Goal: Task Accomplishment & Management: Manage account settings

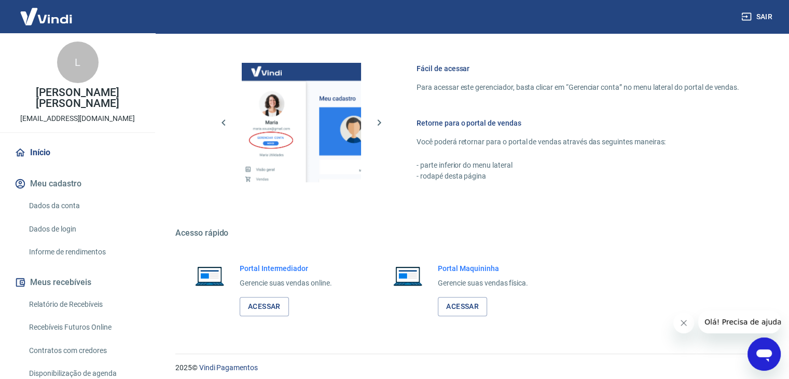
scroll to position [440, 0]
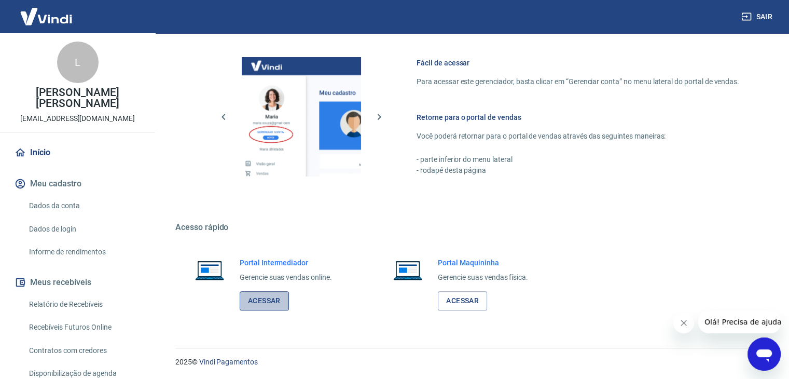
click at [270, 300] on link "Acessar" at bounding box center [264, 300] width 49 height 19
click at [762, 13] on button "Sair" at bounding box center [757, 16] width 37 height 19
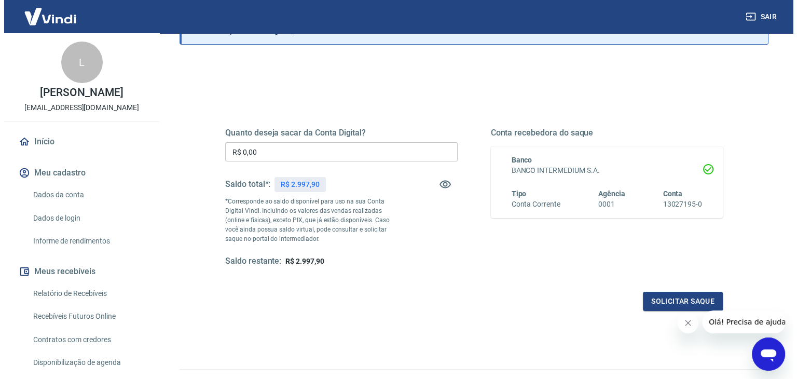
scroll to position [52, 0]
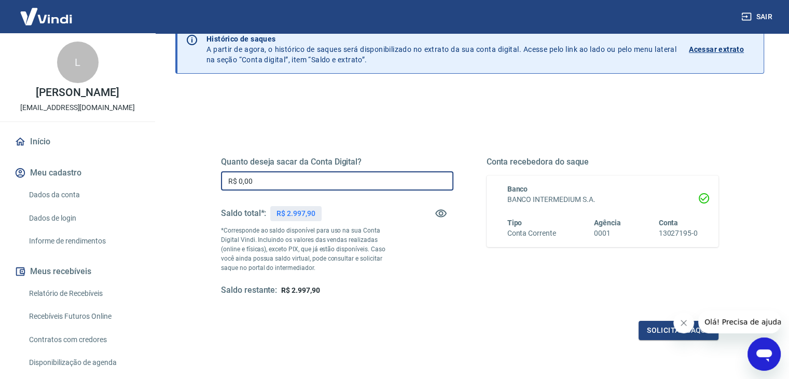
drag, startPoint x: 283, startPoint y: 178, endPoint x: 231, endPoint y: 177, distance: 51.9
click at [231, 177] on input "R$ 0,00" at bounding box center [337, 180] width 232 height 19
type input "R$ 1.500,00"
click at [647, 331] on button "Solicitar saque" at bounding box center [678, 329] width 80 height 19
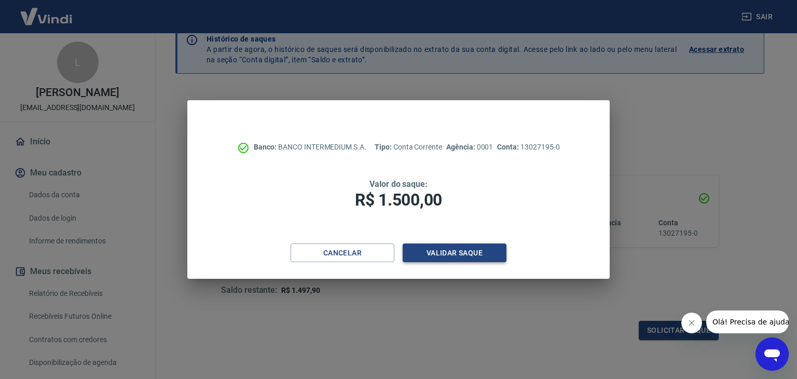
click at [474, 257] on button "Validar saque" at bounding box center [454, 252] width 104 height 19
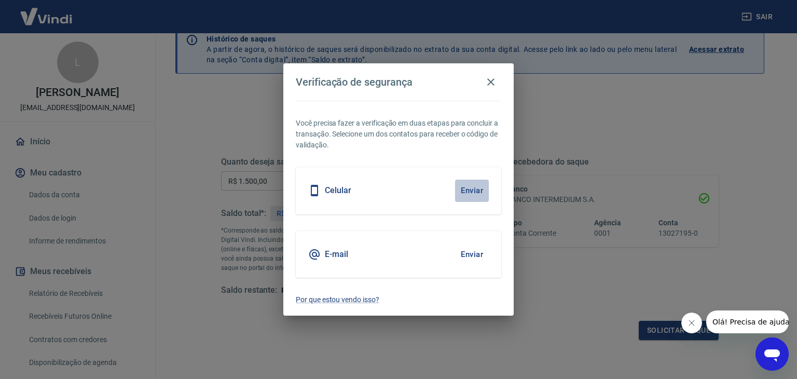
click at [468, 189] on button "Enviar" at bounding box center [472, 190] width 34 height 22
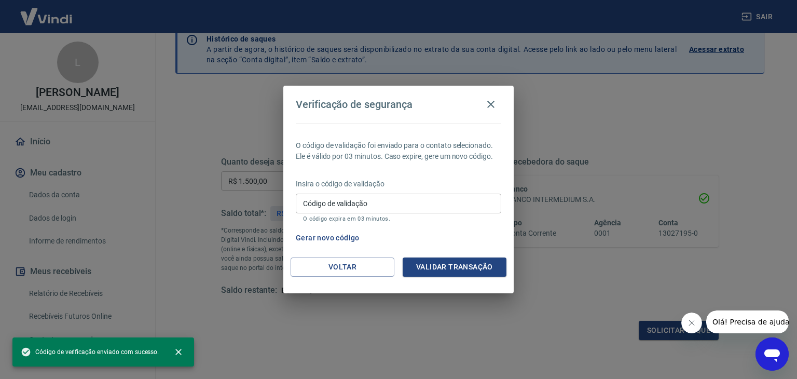
click at [381, 203] on input "Código de validação" at bounding box center [398, 202] width 205 height 19
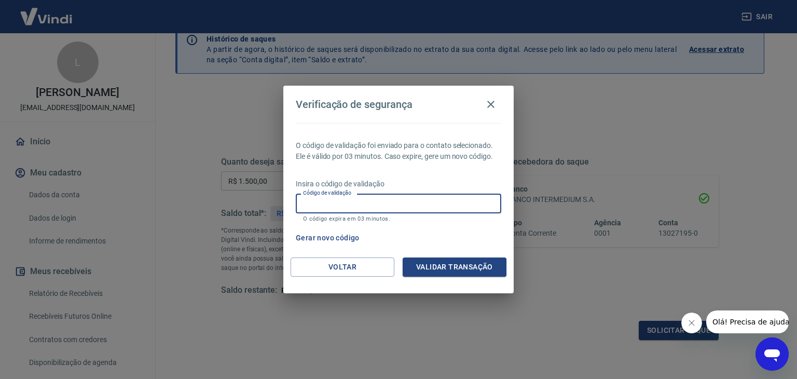
click at [459, 228] on div "Gerar novo código" at bounding box center [395, 237] width 209 height 19
click at [343, 237] on button "Gerar novo código" at bounding box center [327, 237] width 72 height 19
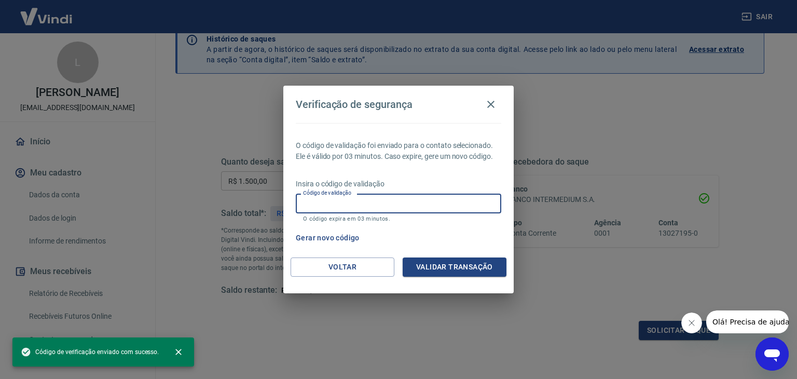
click at [369, 201] on input "Código de validação" at bounding box center [398, 202] width 205 height 19
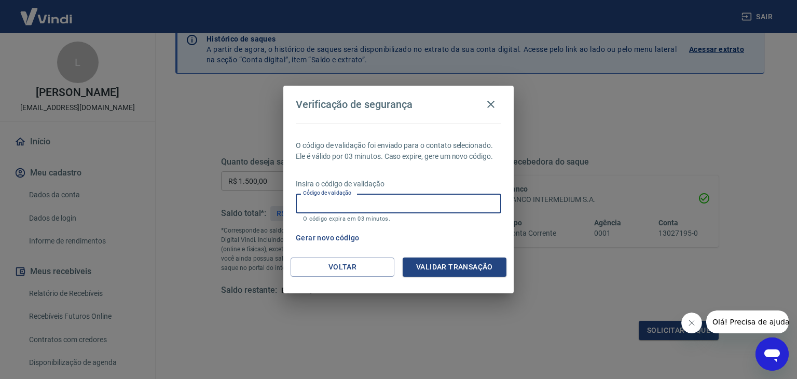
click at [284, 246] on div "O código de validação foi enviado para o contato selecionado. Ele é válido por …" at bounding box center [398, 190] width 230 height 134
click at [344, 270] on button "Voltar" at bounding box center [342, 266] width 104 height 19
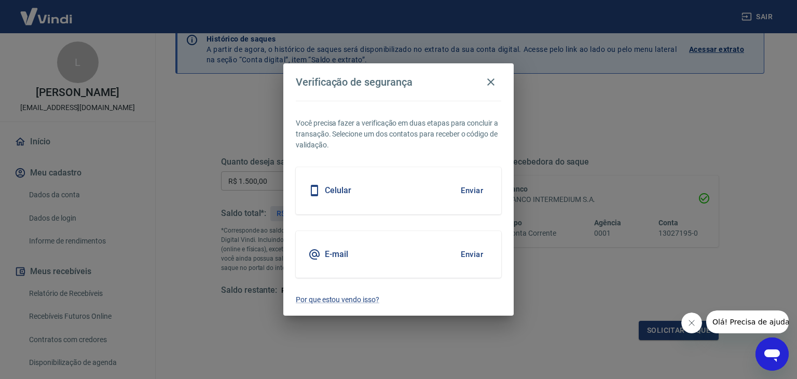
click at [470, 254] on button "Enviar" at bounding box center [472, 254] width 34 height 22
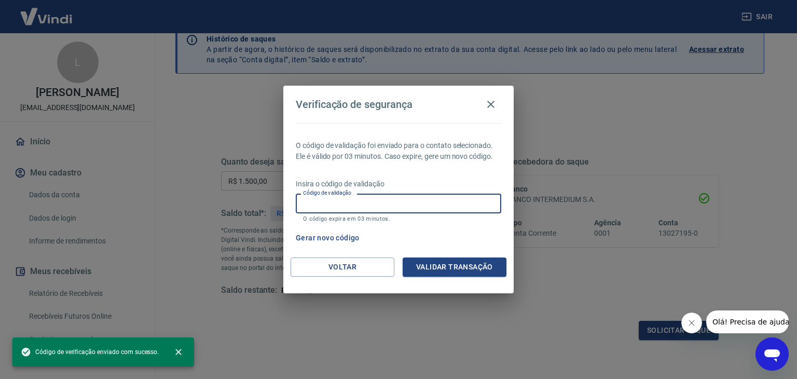
click at [372, 207] on input "Código de validação" at bounding box center [398, 202] width 205 height 19
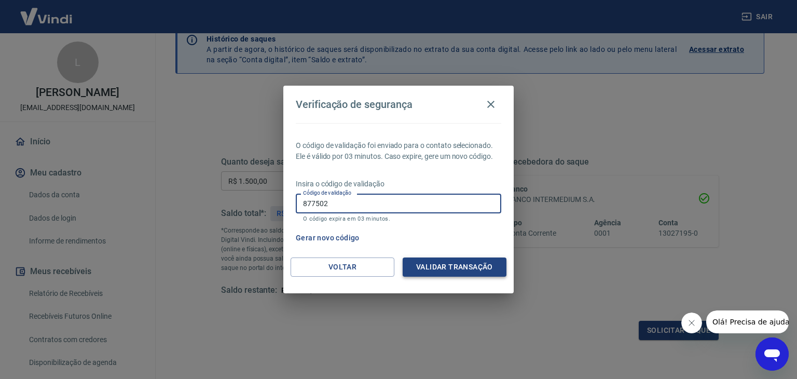
type input "877502"
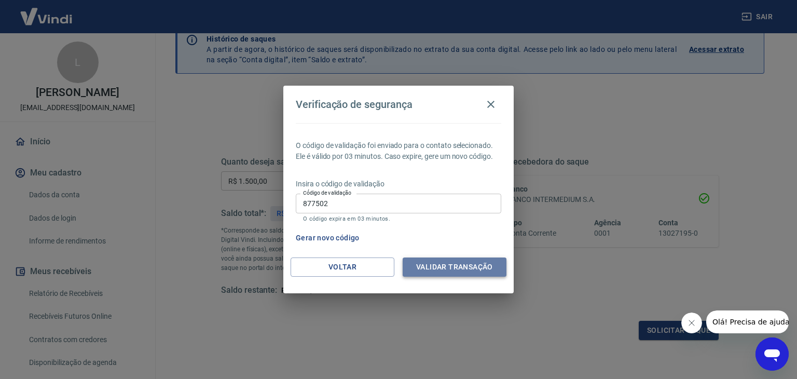
click at [454, 266] on button "Validar transação" at bounding box center [454, 266] width 104 height 19
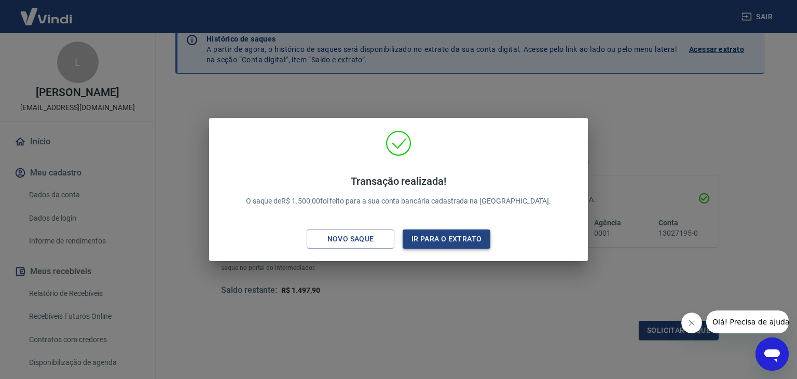
click at [446, 240] on button "Ir para o extrato" at bounding box center [446, 238] width 88 height 19
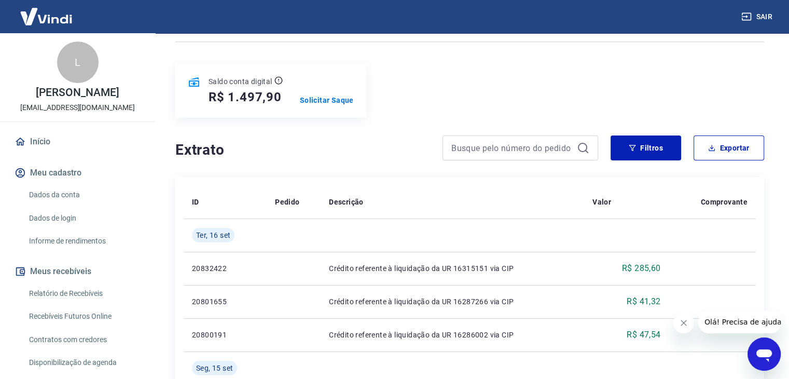
scroll to position [104, 0]
click at [623, 145] on button "Filtros" at bounding box center [645, 148] width 71 height 25
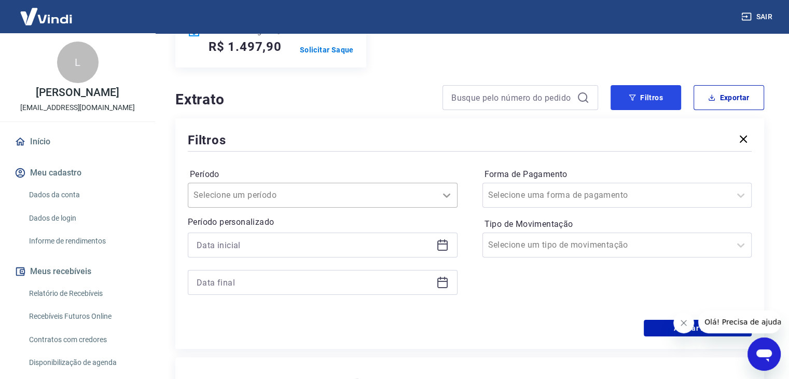
scroll to position [156, 0]
click at [440, 245] on icon at bounding box center [442, 244] width 12 height 12
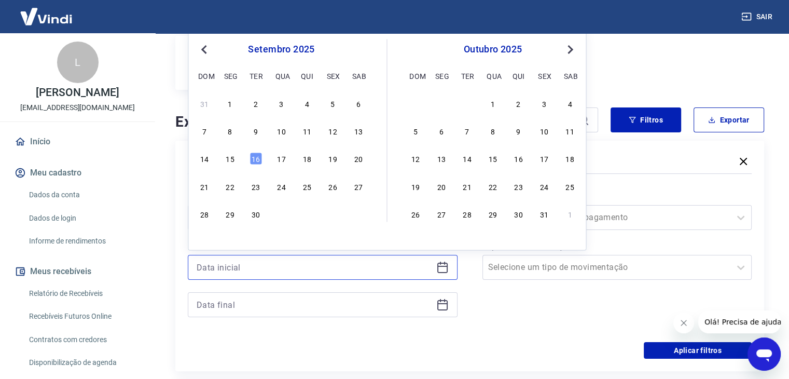
scroll to position [104, 0]
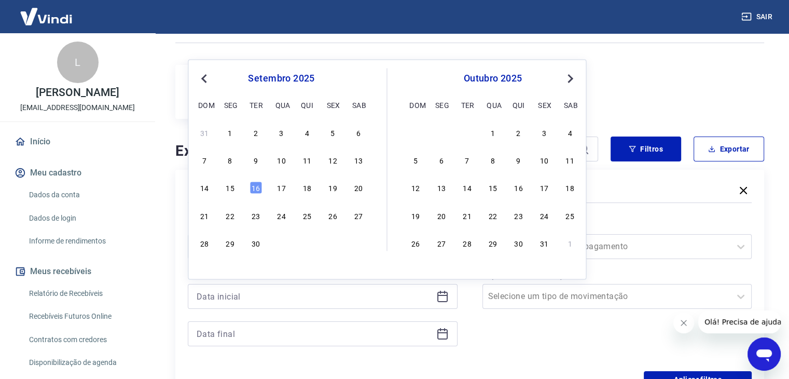
click at [205, 76] on span "Previous Month" at bounding box center [205, 78] width 0 height 12
click at [330, 129] on div "1" at bounding box center [332, 132] width 12 height 12
type input "01/08/2025"
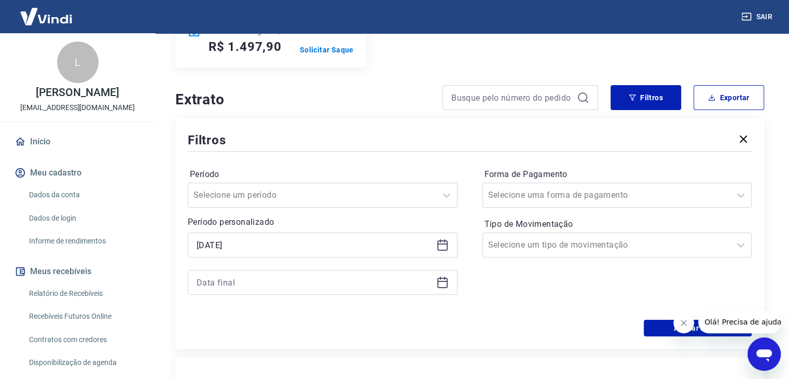
scroll to position [156, 0]
click at [438, 284] on icon at bounding box center [442, 281] width 12 height 12
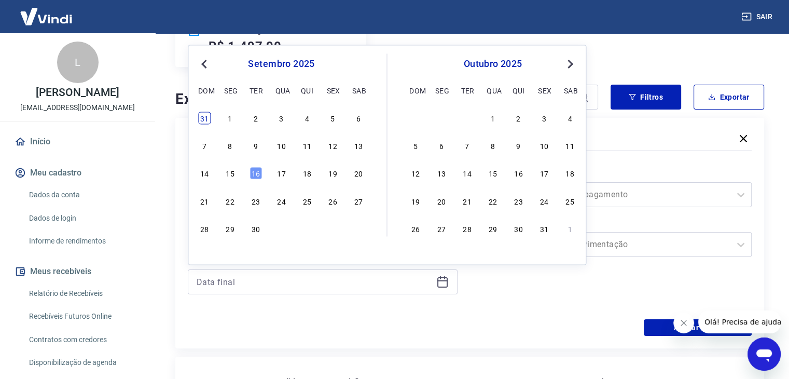
click at [203, 117] on div "31" at bounding box center [204, 117] width 12 height 12
type input "31/08/2025"
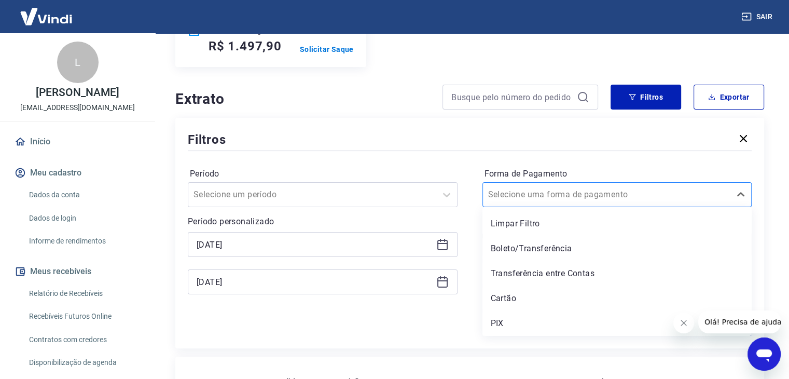
click at [563, 200] on input "Forma de Pagamento" at bounding box center [540, 194] width 105 height 12
click at [551, 348] on div "Filtros Período Selecione um período Período personalizado Selected date: sexta…" at bounding box center [469, 233] width 589 height 230
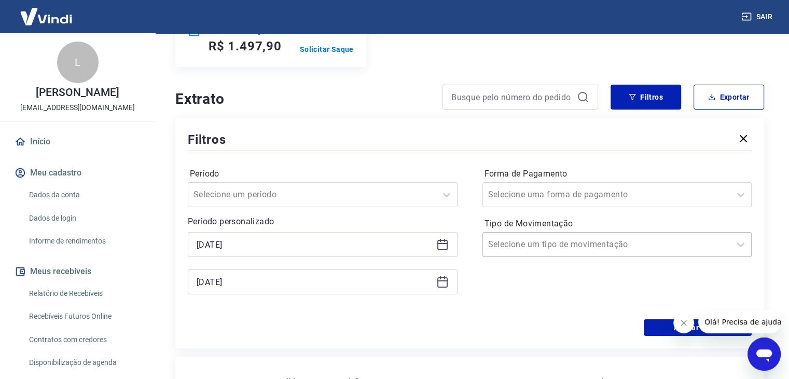
click at [533, 244] on input "Tipo de Movimentação" at bounding box center [540, 244] width 105 height 12
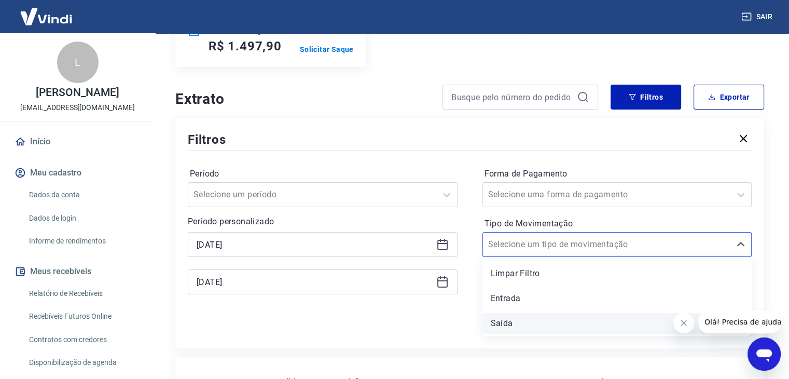
click at [507, 323] on div "Saída" at bounding box center [617, 323] width 270 height 21
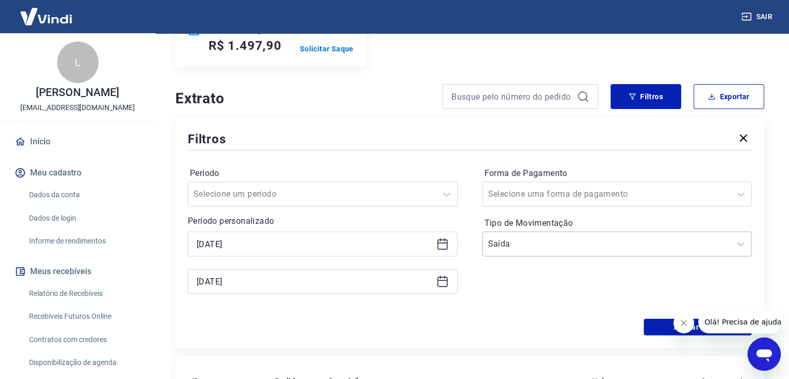
scroll to position [207, 0]
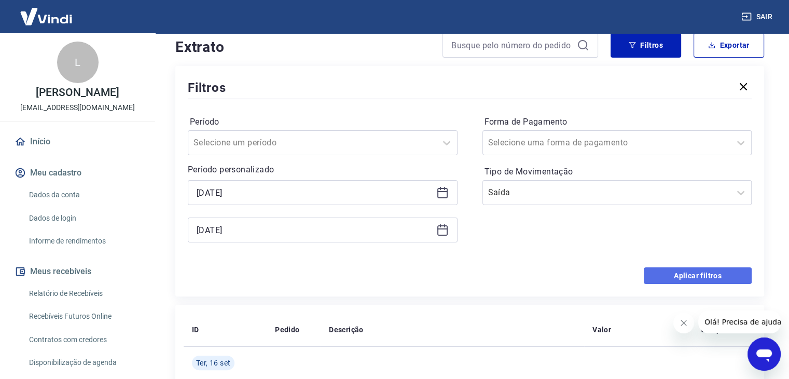
click at [682, 277] on button "Aplicar filtros" at bounding box center [698, 275] width 108 height 17
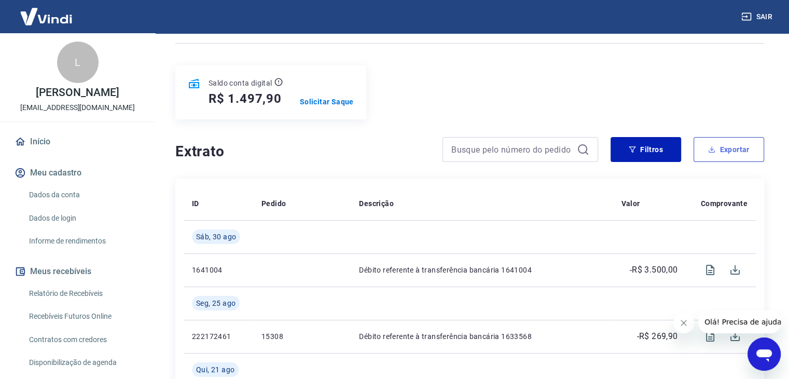
scroll to position [104, 0]
click at [738, 149] on button "Exportar" at bounding box center [728, 148] width 71 height 25
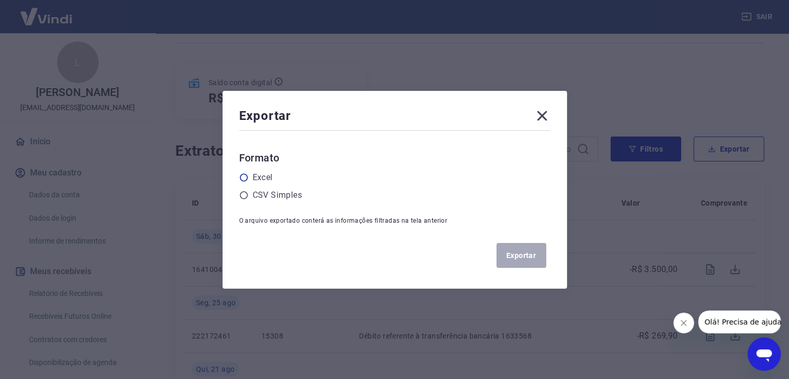
click at [272, 177] on label "Excel" at bounding box center [263, 177] width 20 height 12
click at [0, 0] on input "radio" at bounding box center [0, 0] width 0 height 0
click at [523, 256] on button "Exportar" at bounding box center [521, 255] width 50 height 25
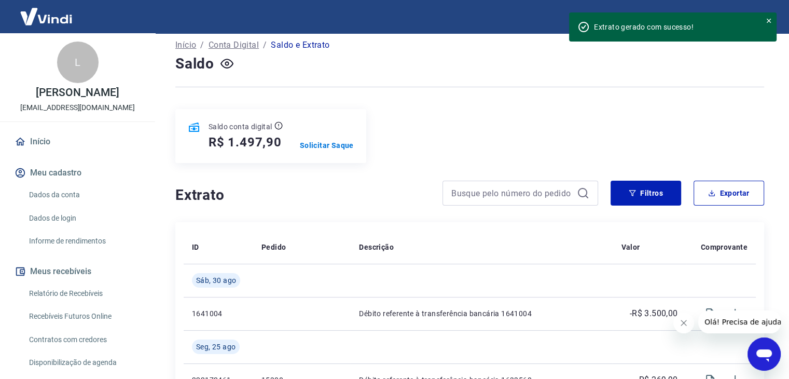
scroll to position [0, 0]
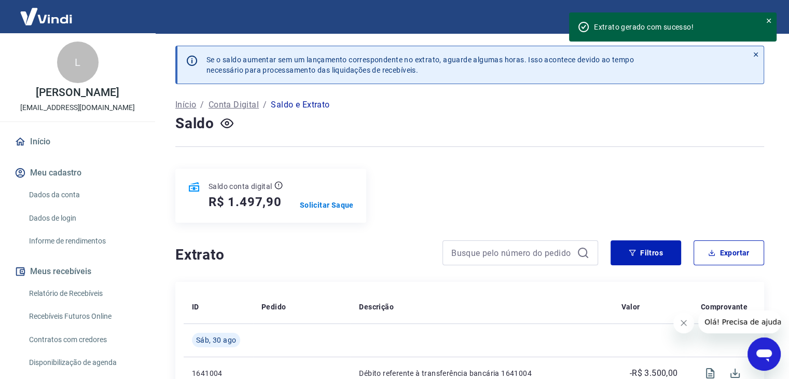
drag, startPoint x: 767, startPoint y: 23, endPoint x: 754, endPoint y: 34, distance: 16.9
click at [767, 23] on icon at bounding box center [768, 20] width 7 height 7
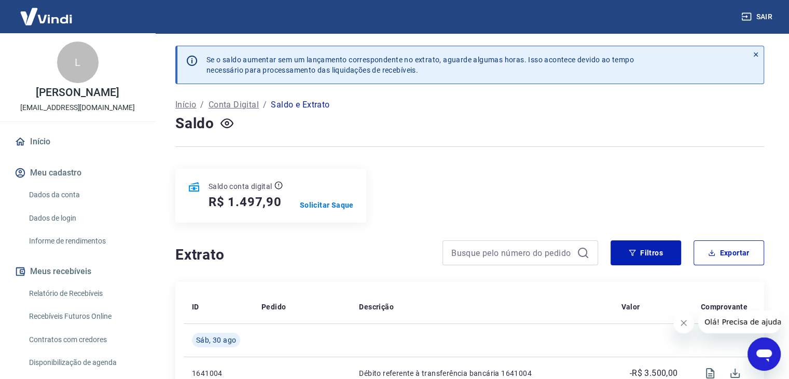
click at [765, 15] on button "Sair" at bounding box center [757, 16] width 37 height 19
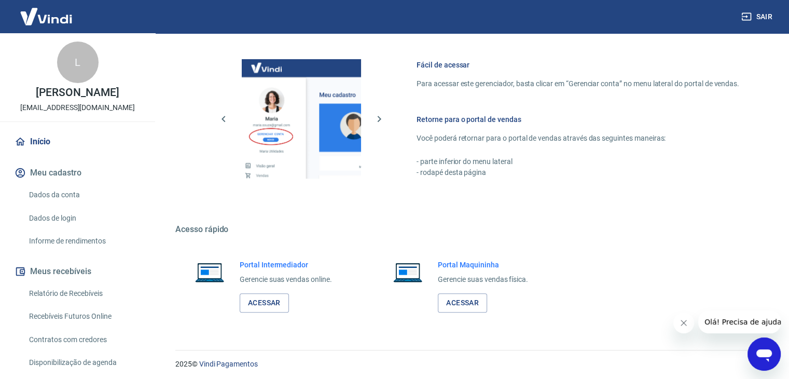
scroll to position [440, 0]
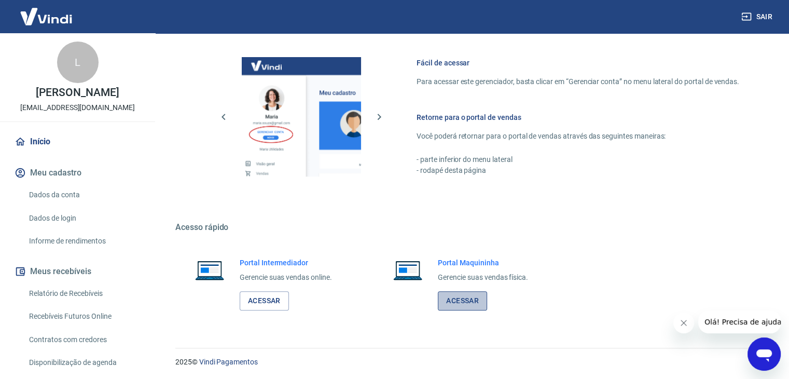
click at [458, 295] on link "Acessar" at bounding box center [462, 300] width 49 height 19
click at [770, 17] on button "Sair" at bounding box center [757, 16] width 37 height 19
